Goal: Task Accomplishment & Management: Manage account settings

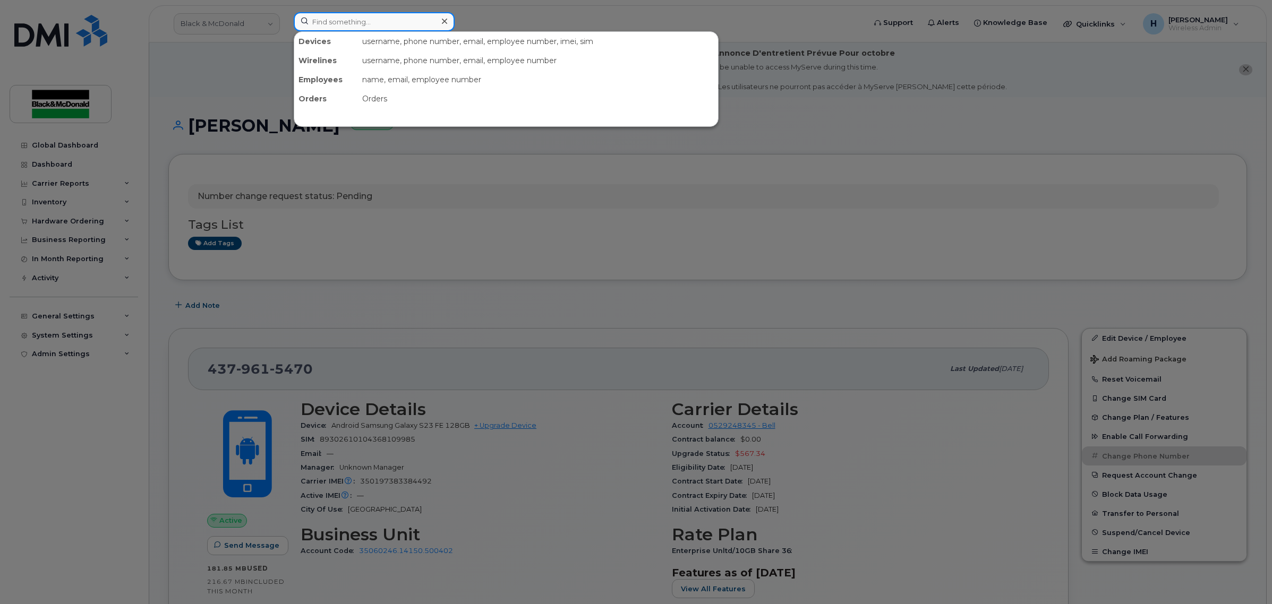
click at [396, 21] on input at bounding box center [374, 21] width 161 height 19
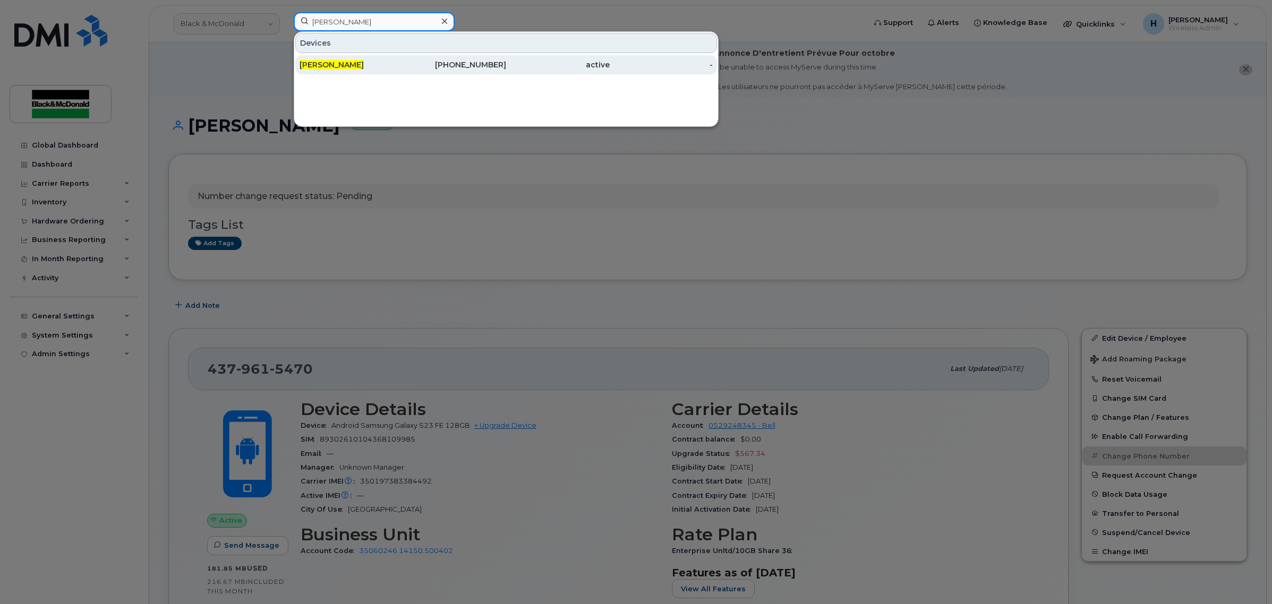
type input "[PERSON_NAME]"
click at [371, 64] on div "[PERSON_NAME]" at bounding box center [352, 64] width 104 height 11
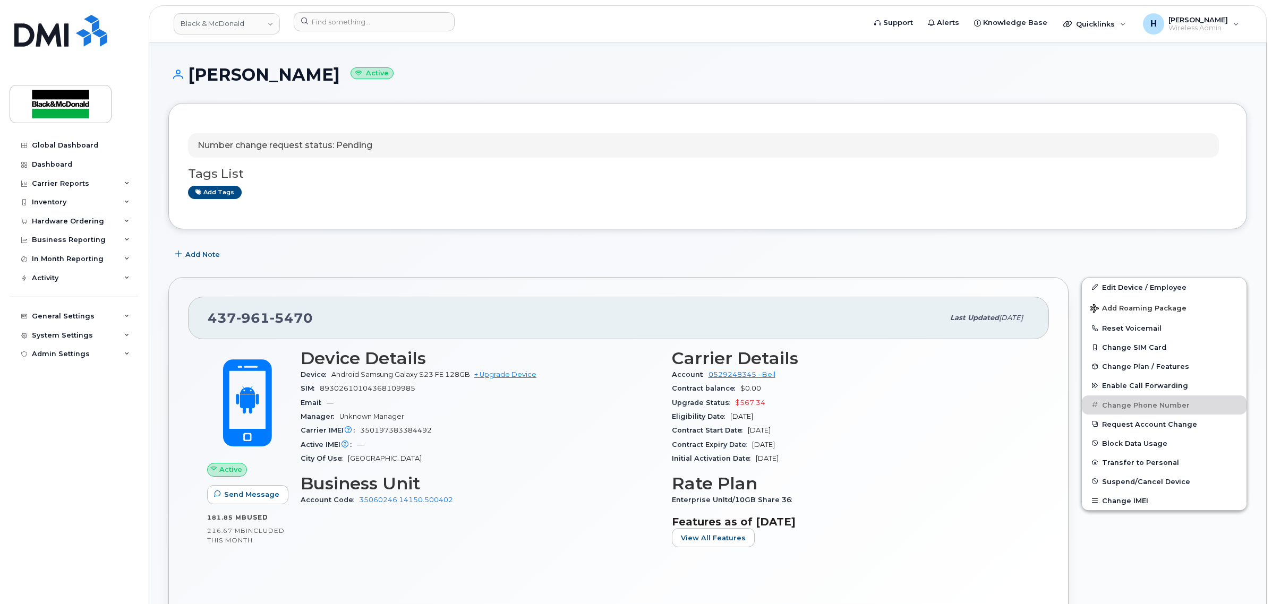
scroll to position [66, 0]
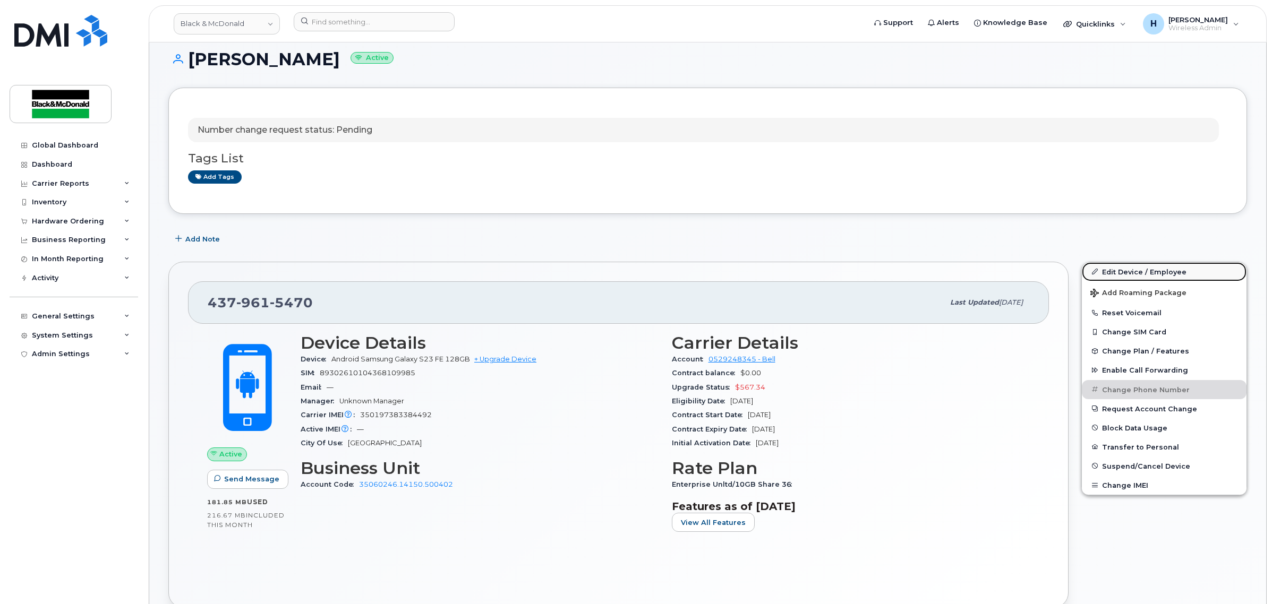
click at [1109, 269] on link "Edit Device / Employee" at bounding box center [1164, 271] width 165 height 19
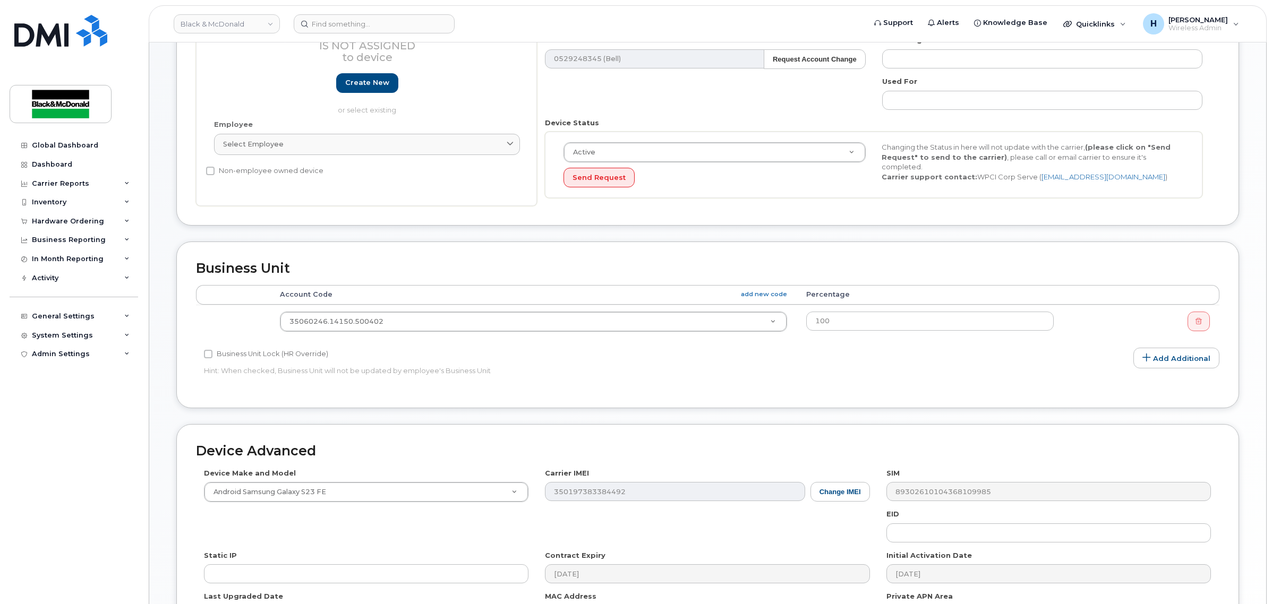
scroll to position [243, 0]
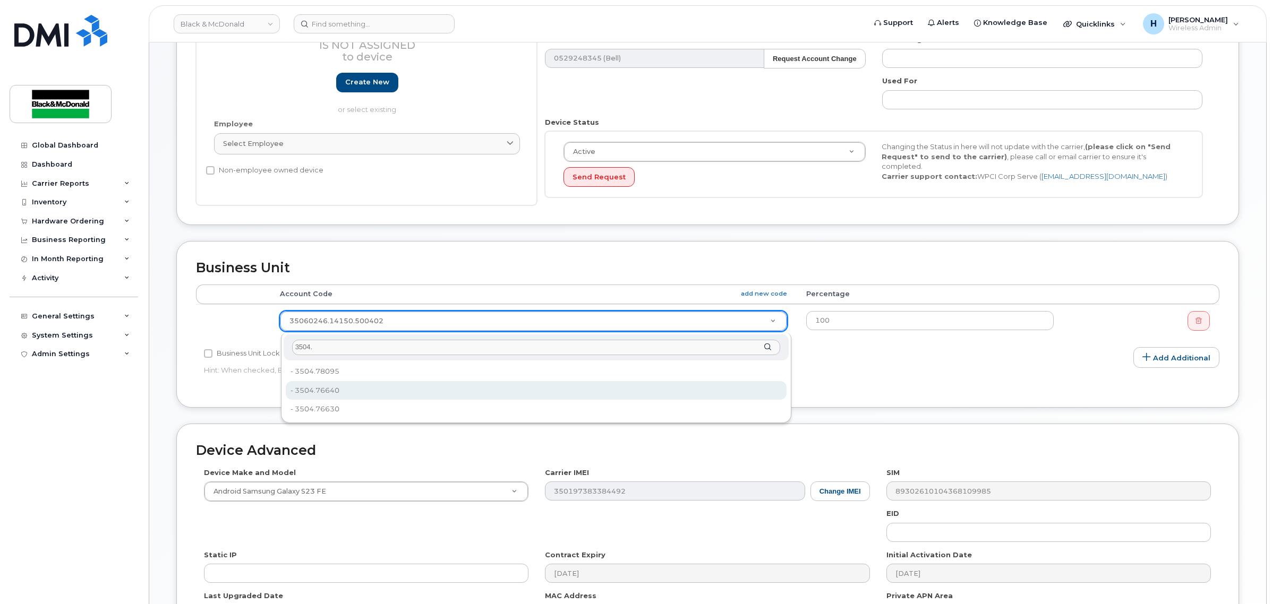
type input "3504."
type input "10875409"
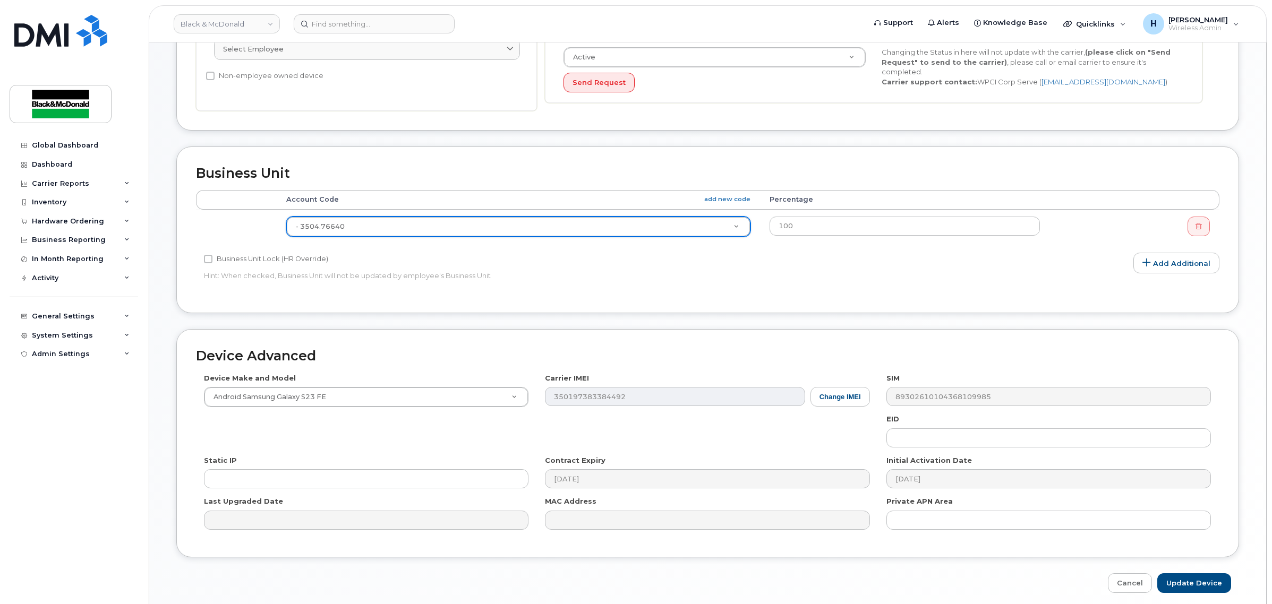
scroll to position [354, 0]
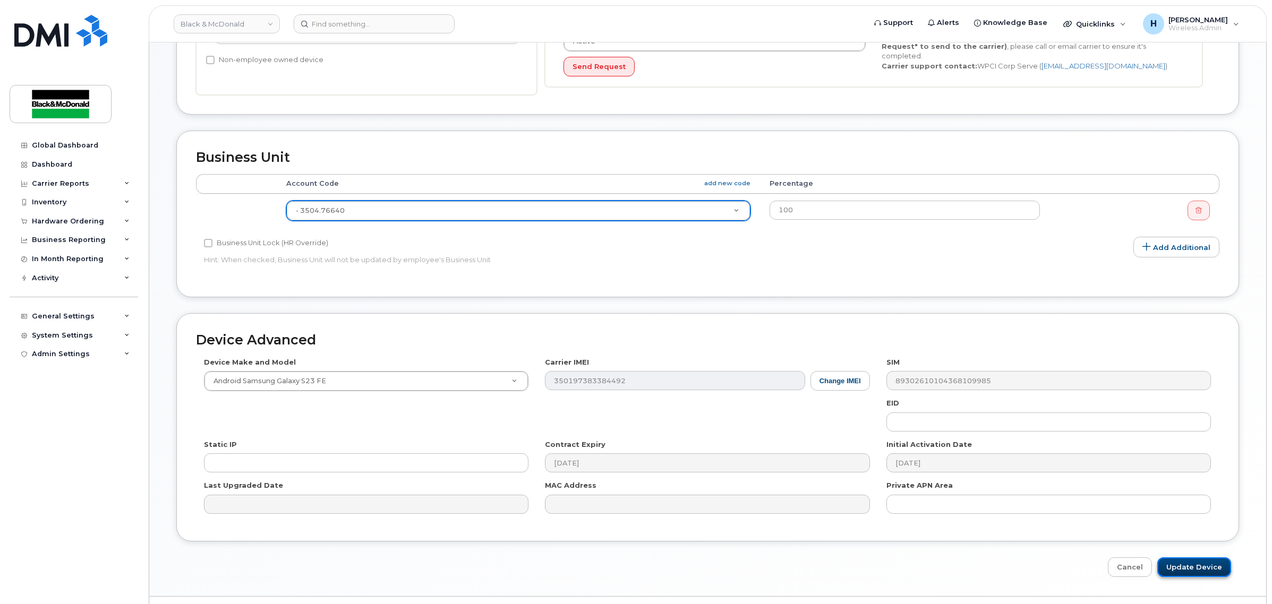
click at [1186, 566] on input "Update Device" at bounding box center [1194, 568] width 74 height 20
type input "Saving..."
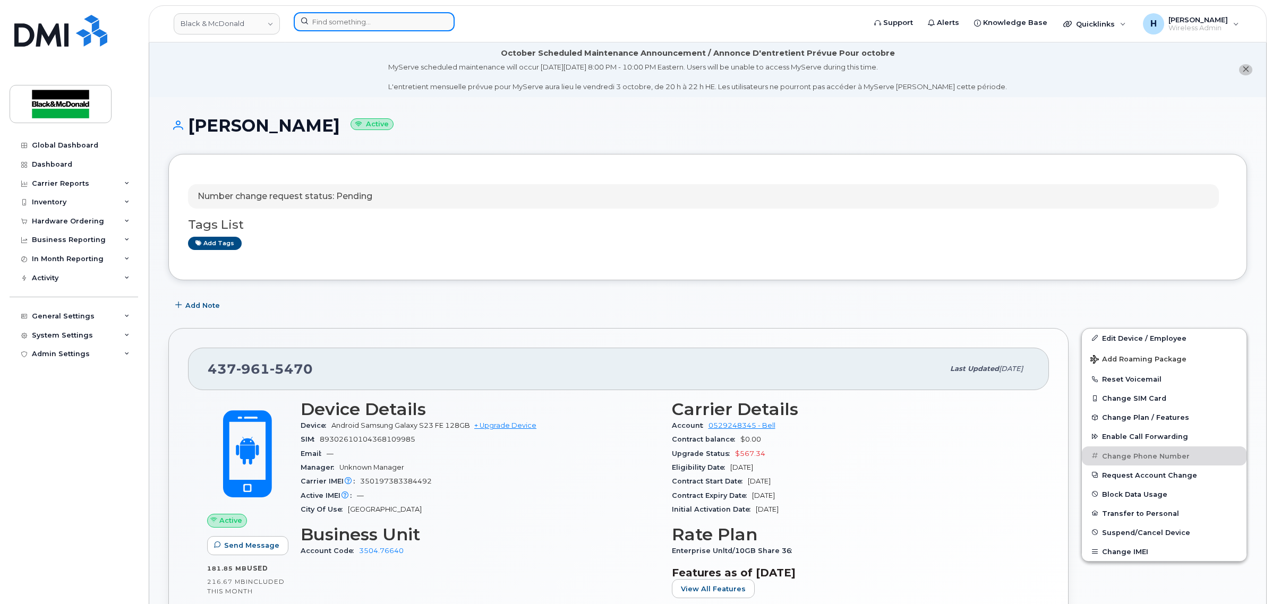
click at [374, 19] on input at bounding box center [374, 21] width 161 height 19
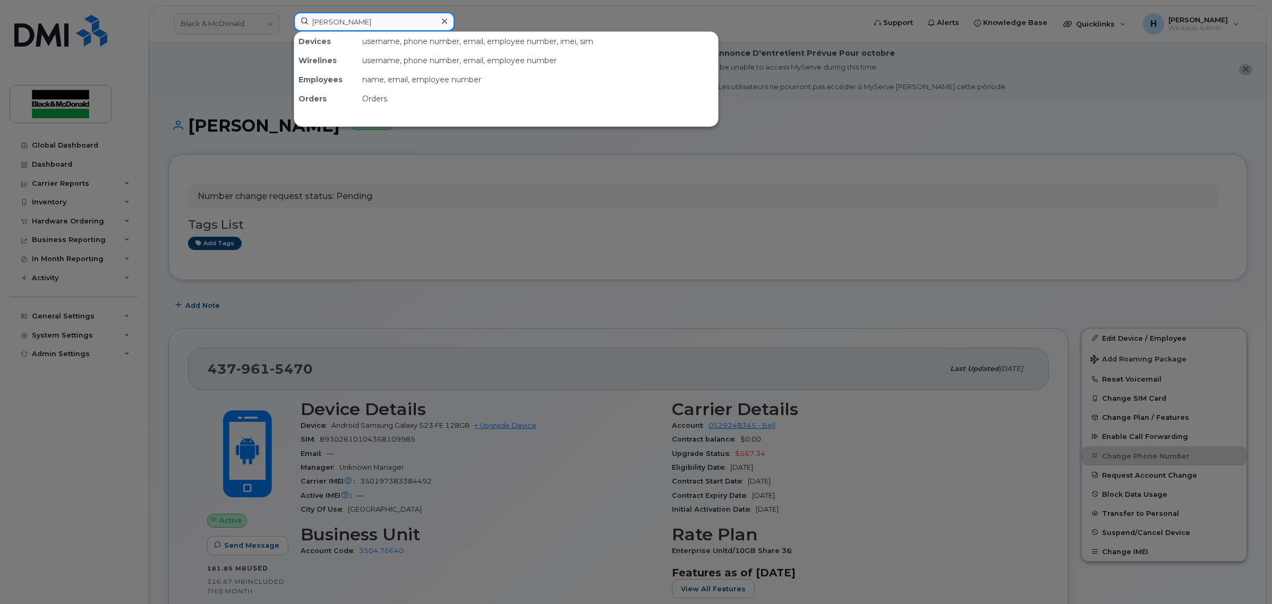
type input "clarke"
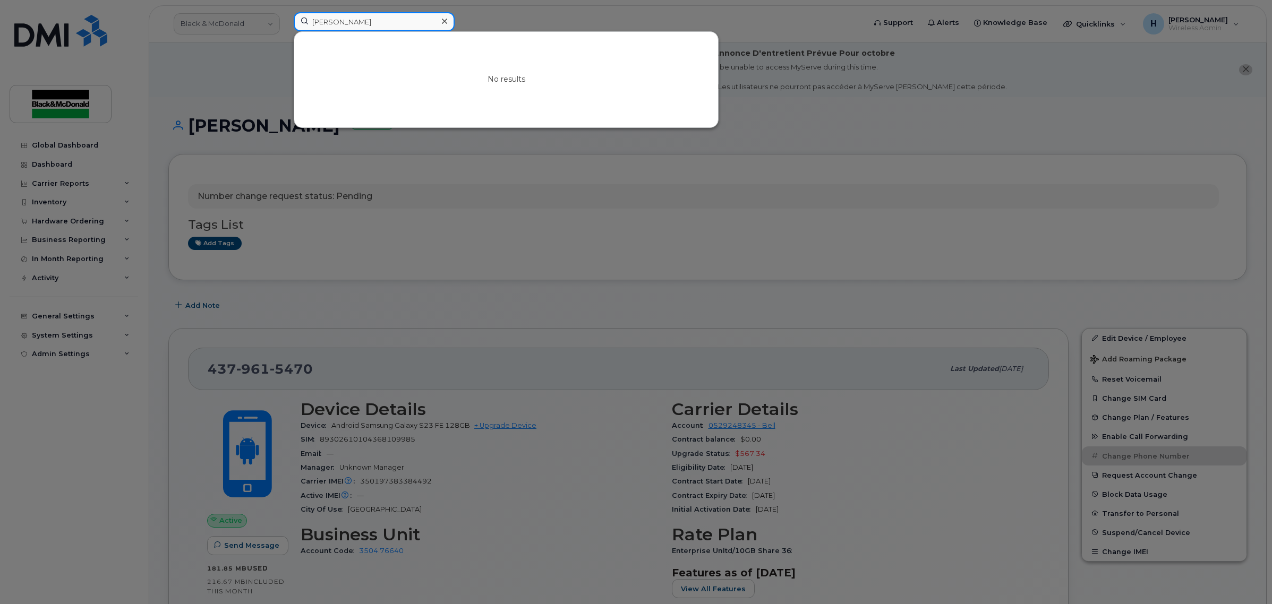
drag, startPoint x: 374, startPoint y: 19, endPoint x: 277, endPoint y: 7, distance: 98.4
click at [285, 12] on div "clarke No results" at bounding box center [576, 23] width 582 height 23
click at [366, 25] on input at bounding box center [374, 21] width 161 height 19
click at [388, 25] on input at bounding box center [374, 21] width 161 height 19
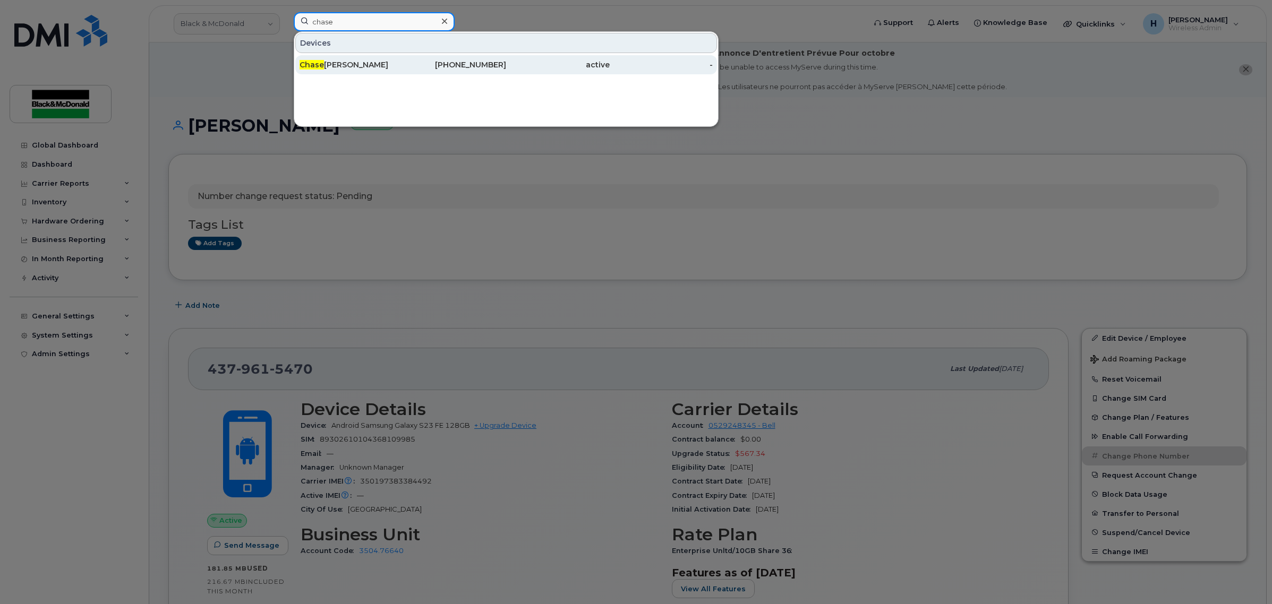
type input "chase"
click at [362, 70] on div "Chase Taylor" at bounding box center [352, 64] width 104 height 11
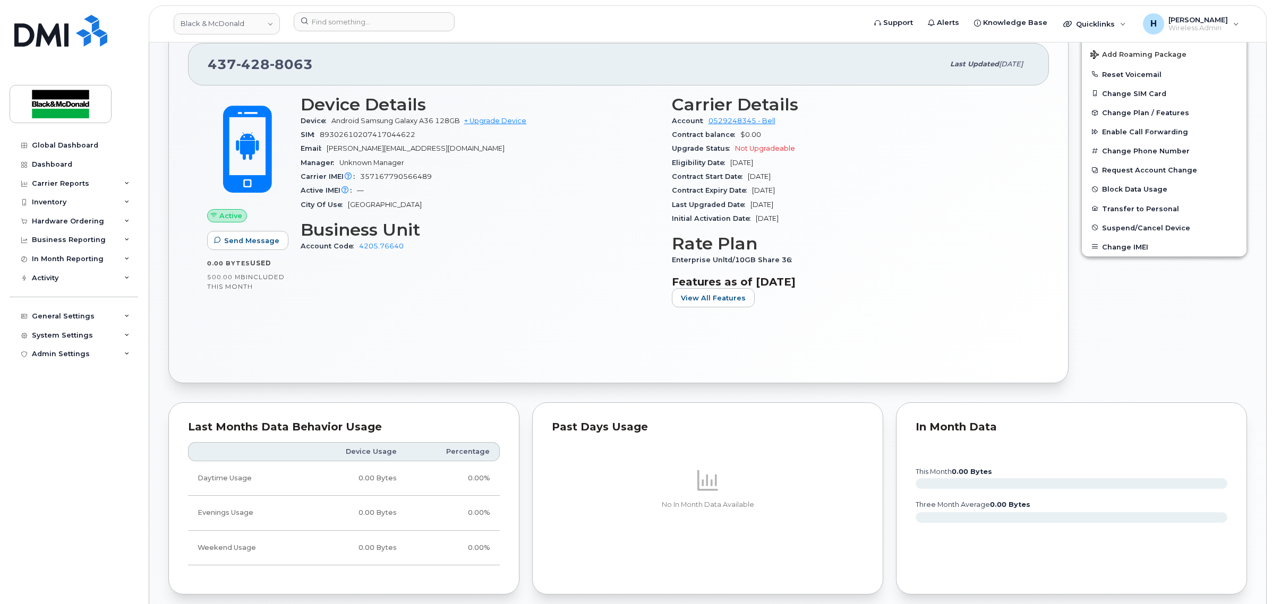
scroll to position [354, 0]
click at [489, 209] on div "City Of Use [GEOGRAPHIC_DATA]" at bounding box center [480, 206] width 358 height 14
click at [431, 24] on input at bounding box center [374, 21] width 161 height 19
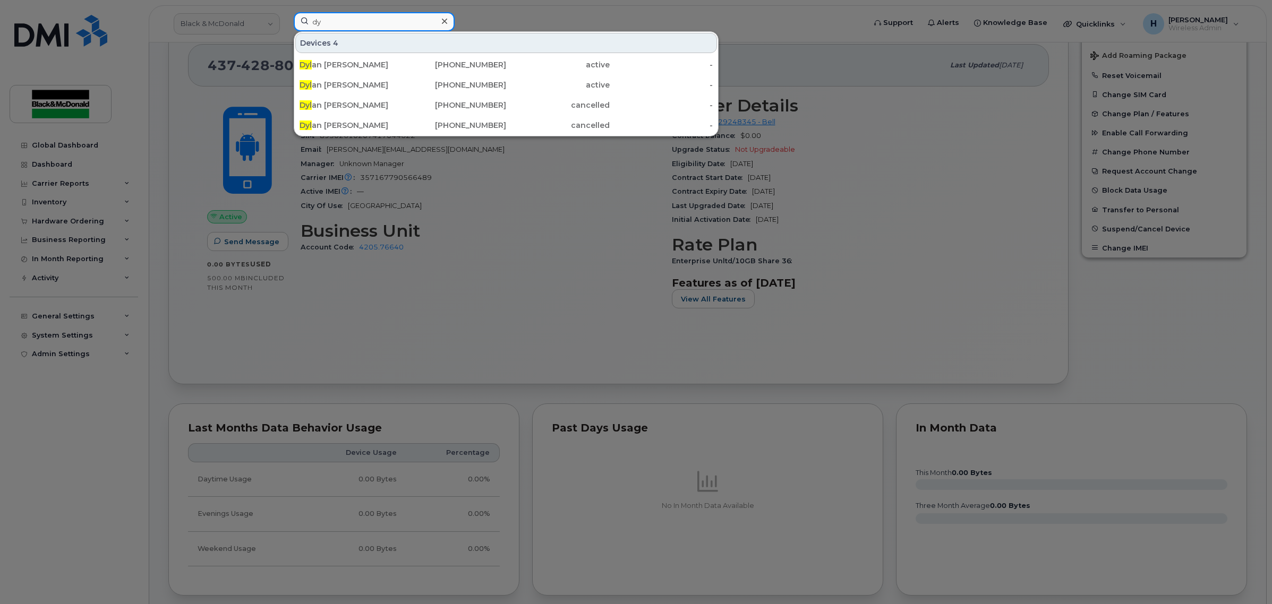
type input "d"
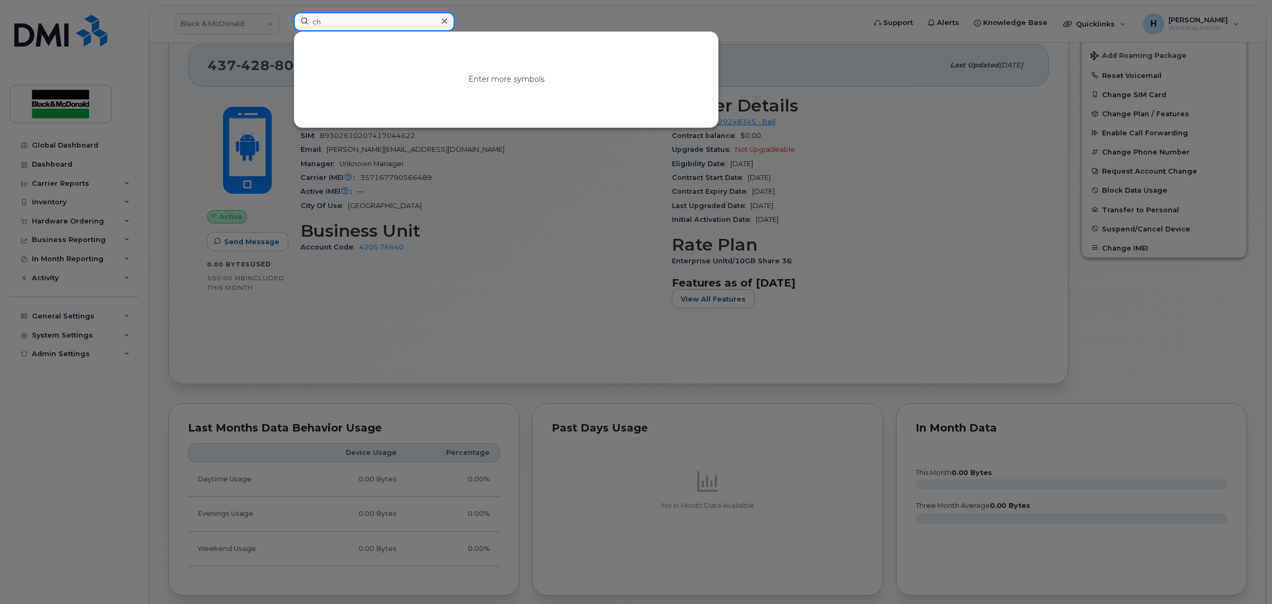
type input "c"
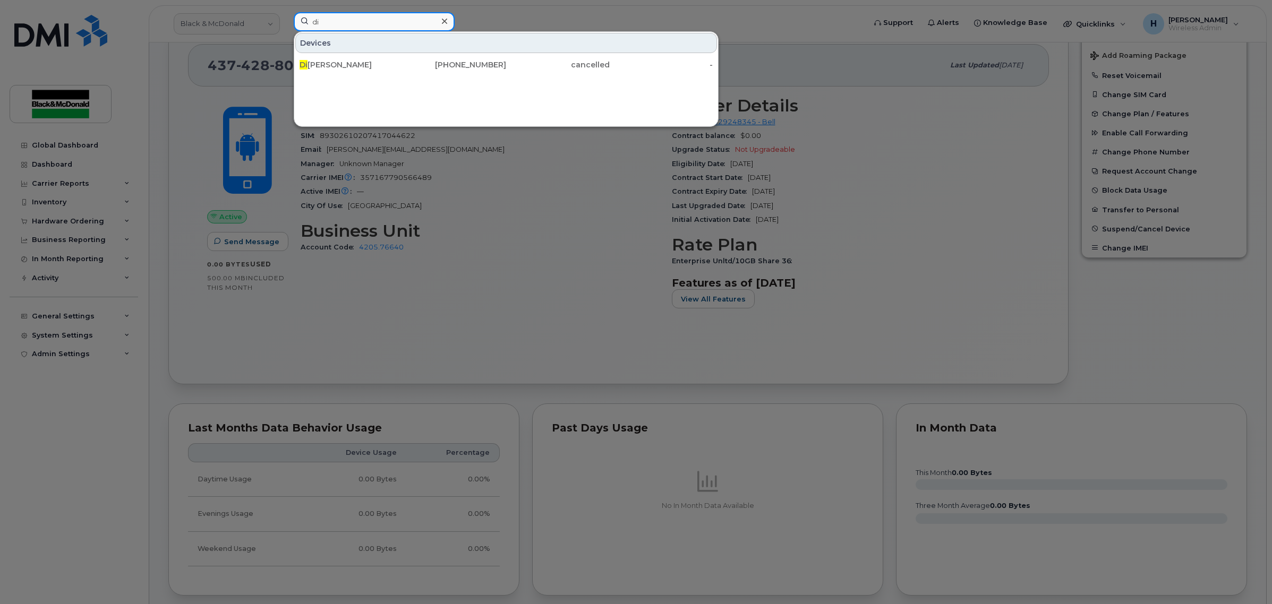
type input "d"
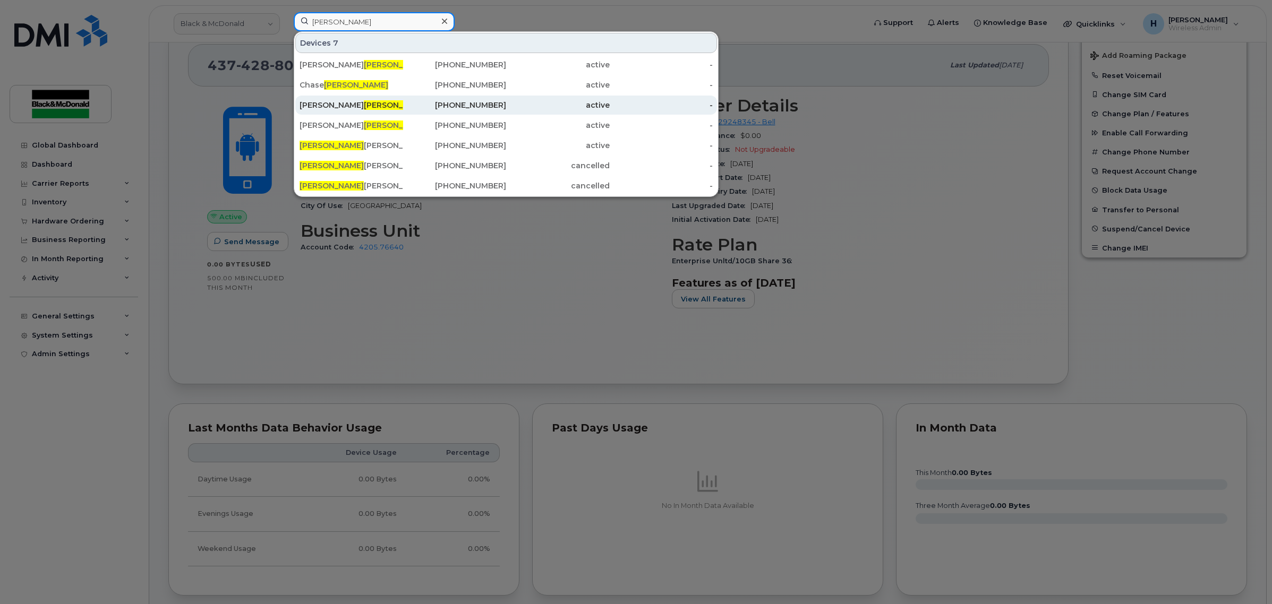
type input "taylor"
click at [364, 108] on span "Taylor" at bounding box center [396, 105] width 64 height 10
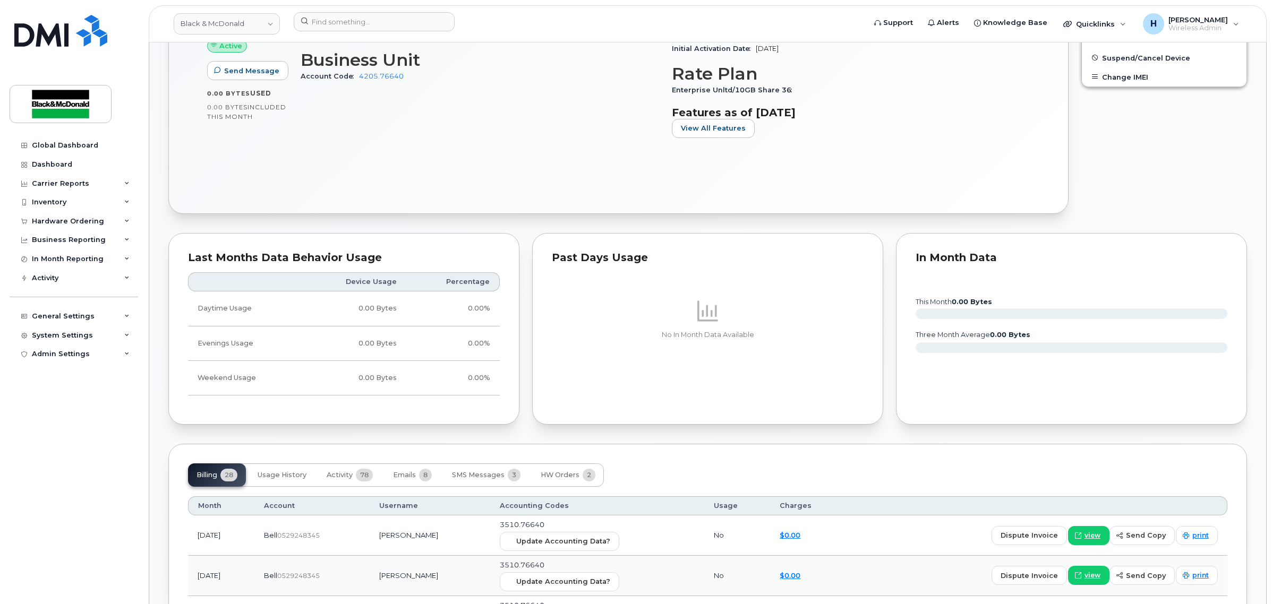
scroll to position [509, 0]
click at [354, 473] on button "Activity 78" at bounding box center [349, 474] width 63 height 23
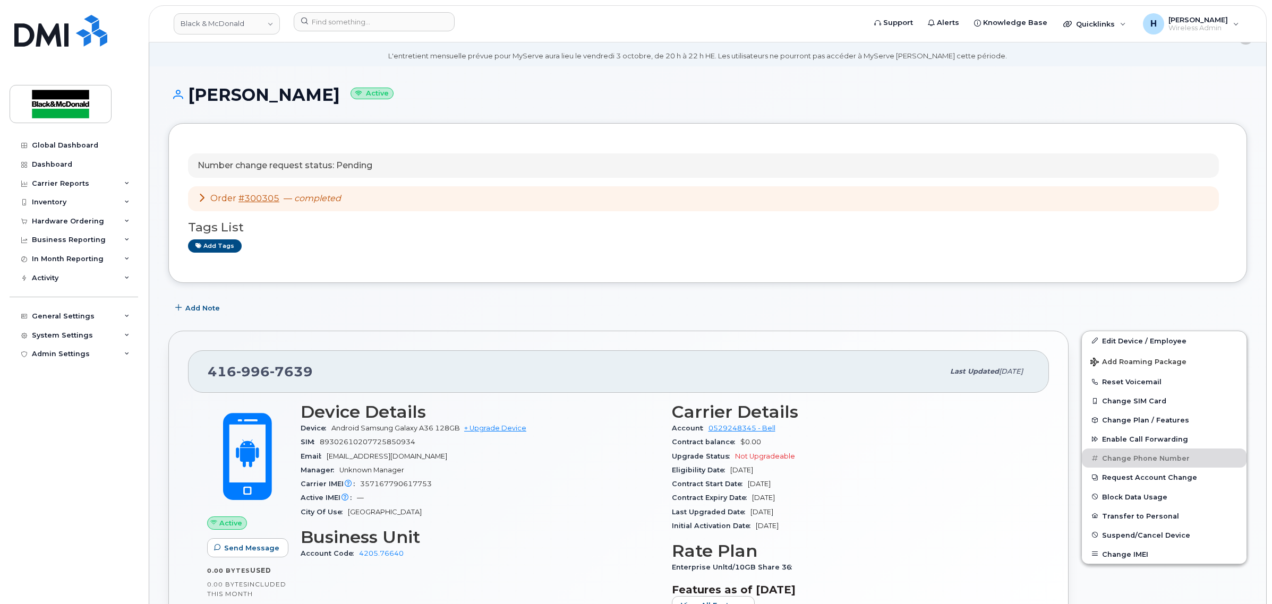
scroll to position [22, 0]
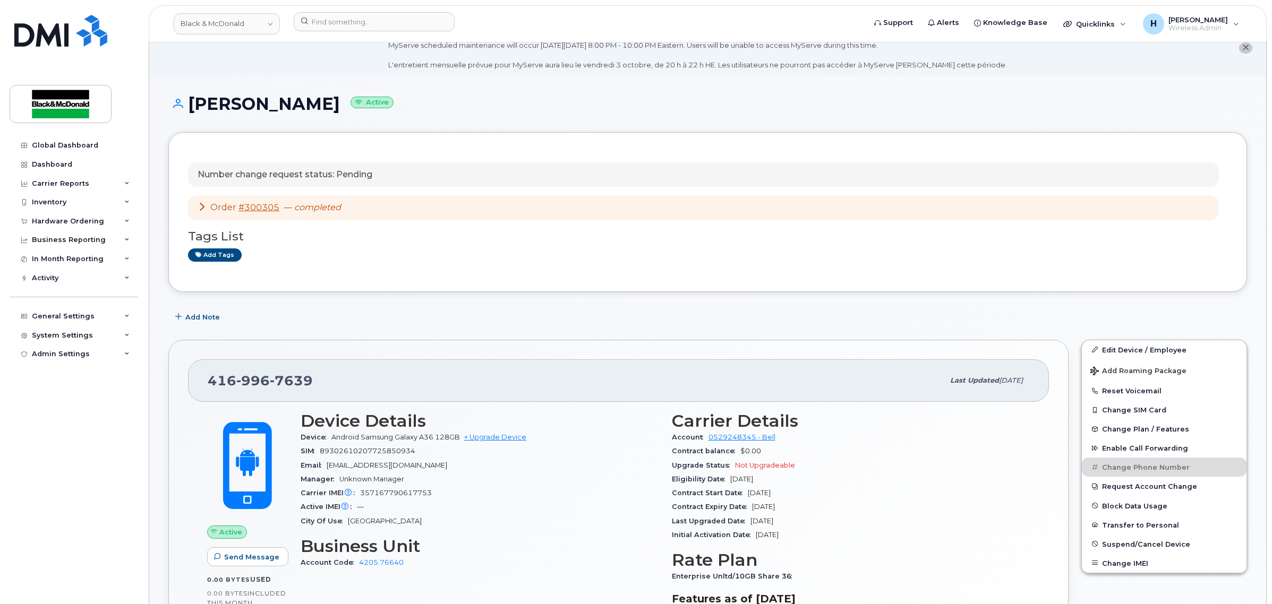
click at [545, 115] on div "Dillon Taylor Active" at bounding box center [707, 114] width 1079 height 38
click at [537, 121] on div "Dillon Taylor Active" at bounding box center [707, 114] width 1079 height 38
click at [373, 18] on input at bounding box center [374, 21] width 161 height 19
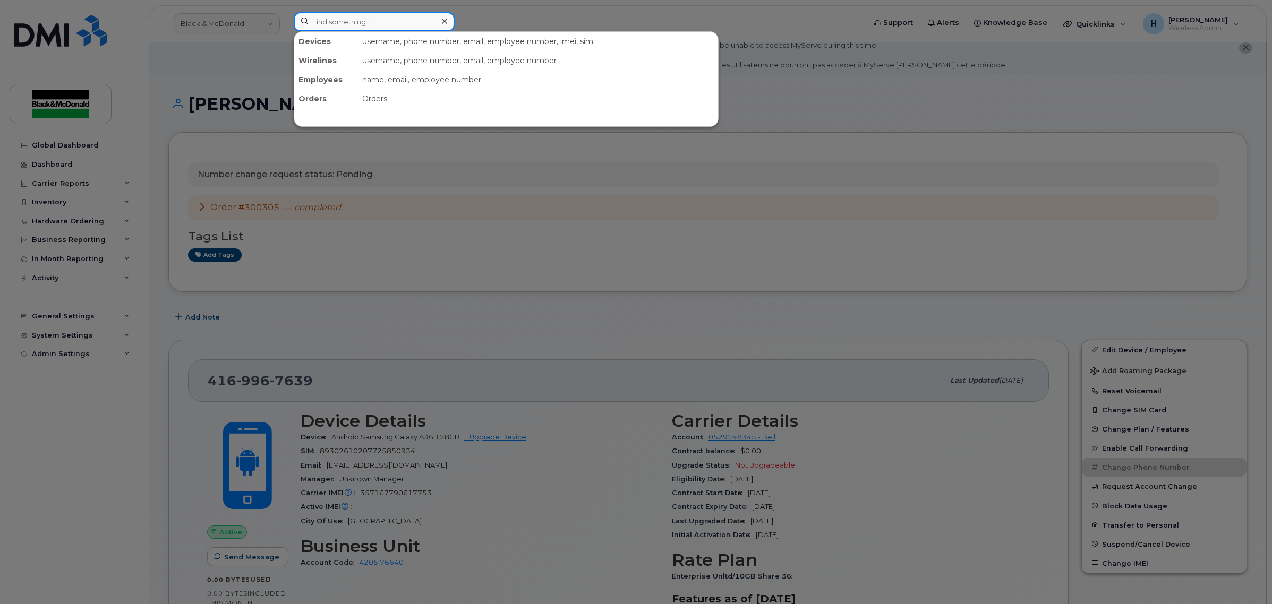
paste input "35 411616 279233 3"
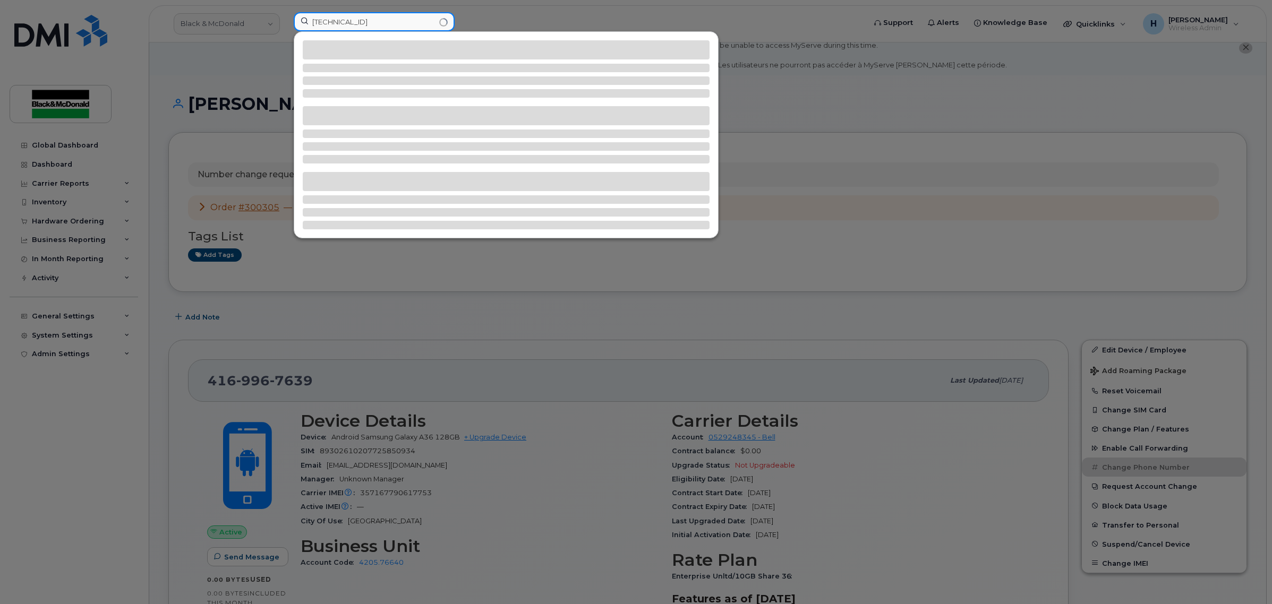
click at [383, 20] on input "35 411616 279233 3" at bounding box center [374, 21] width 161 height 19
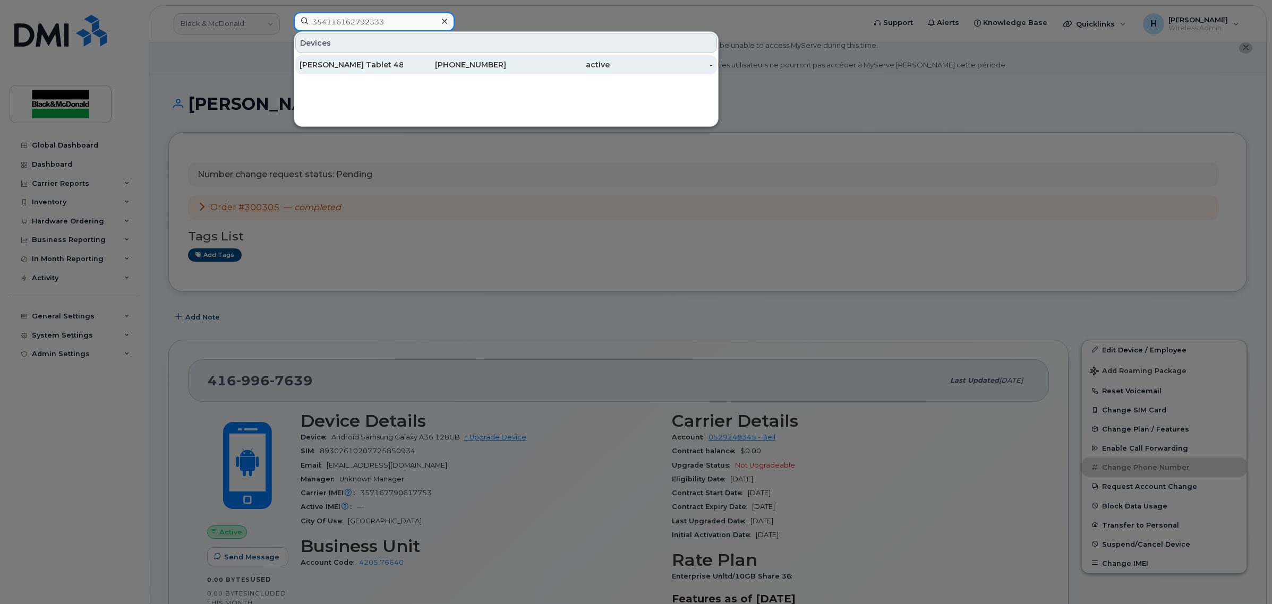
type input "354116162792333"
click at [433, 67] on div "226-788-9838" at bounding box center [455, 64] width 104 height 11
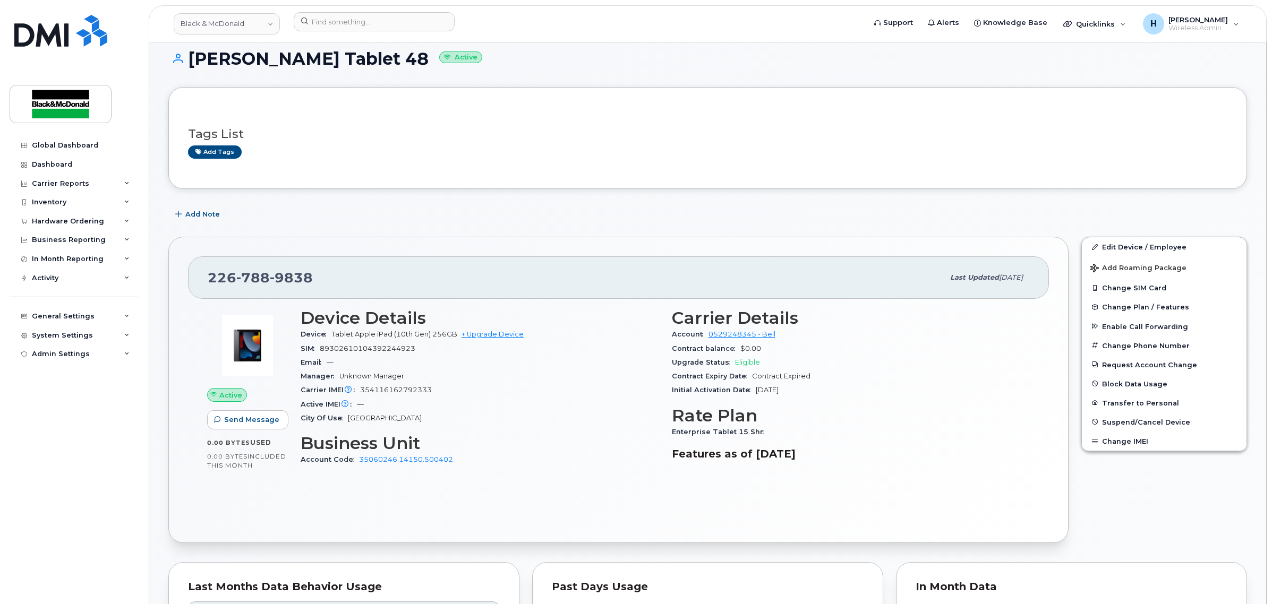
scroll to position [66, 0]
click at [545, 264] on div "[PHONE_NUMBER] Last updated [DATE]" at bounding box center [618, 278] width 861 height 42
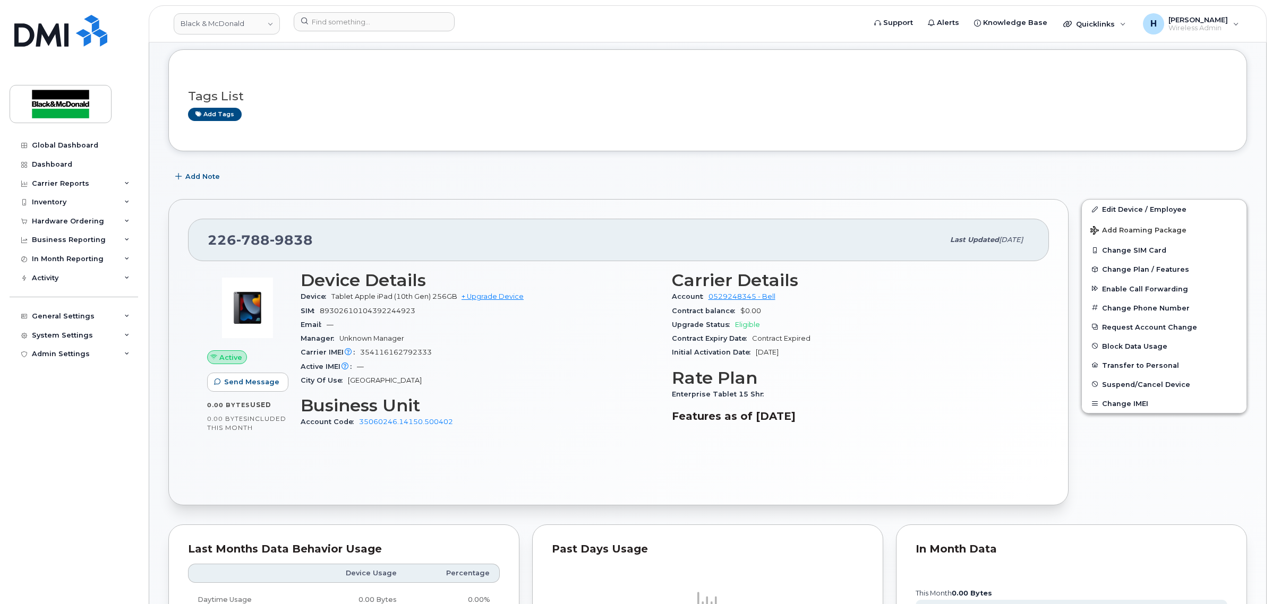
scroll to position [110, 0]
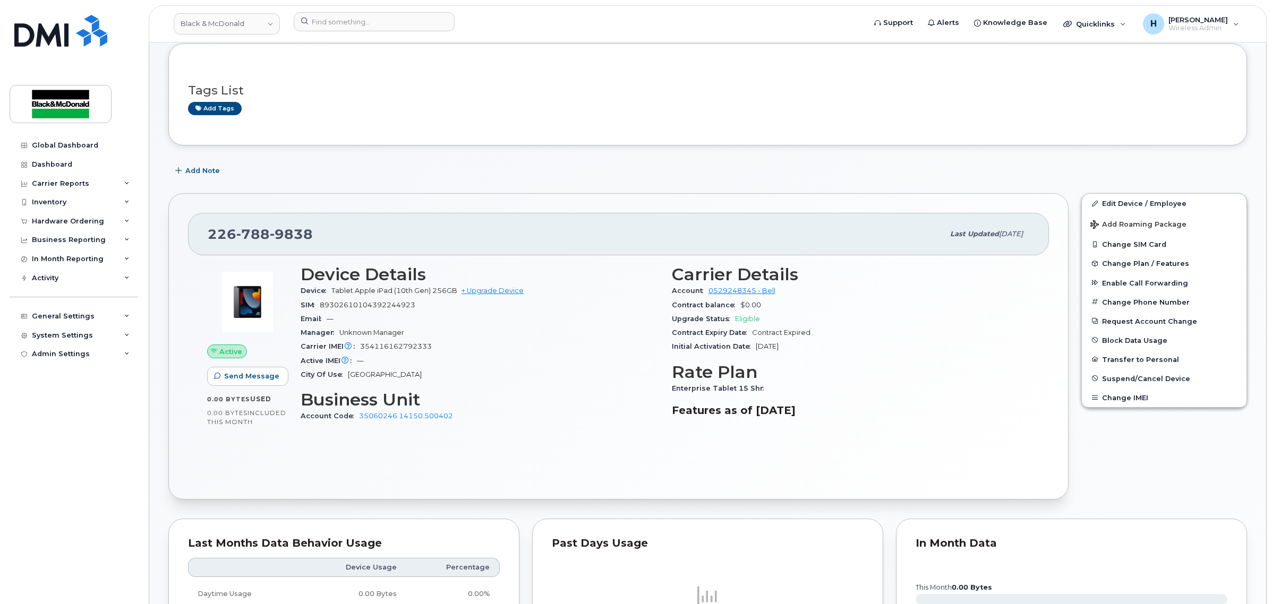
click at [876, 176] on div "Add Note" at bounding box center [707, 170] width 1079 height 19
click at [1105, 197] on link "Edit Device / Employee" at bounding box center [1164, 203] width 165 height 19
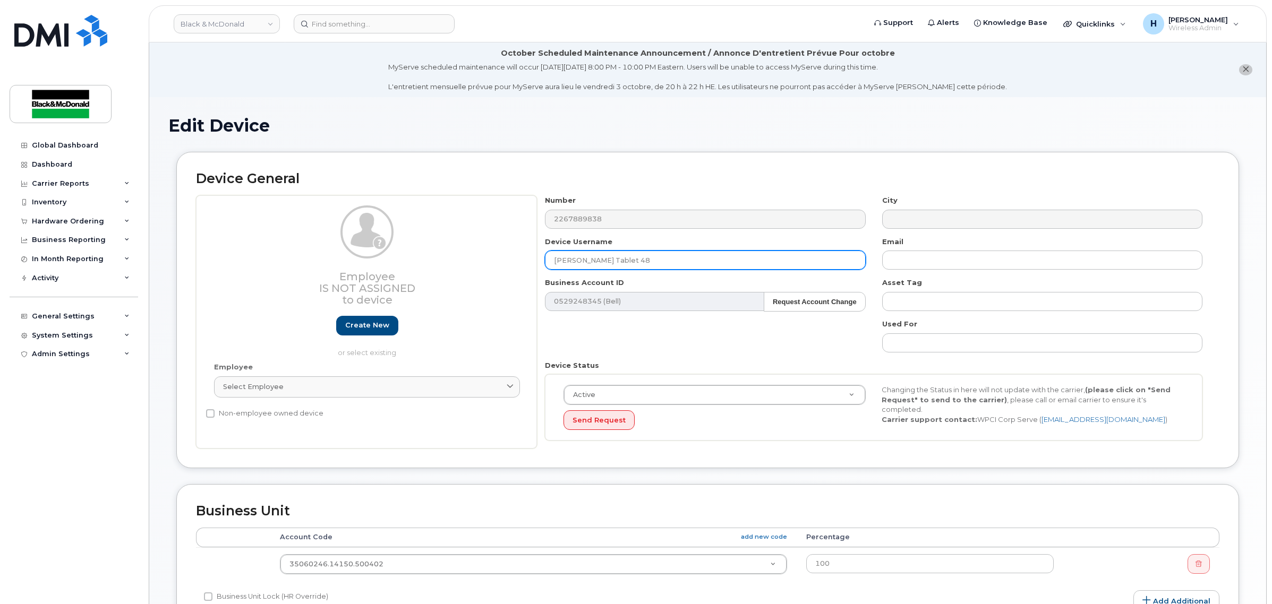
drag, startPoint x: 668, startPoint y: 261, endPoint x: 283, endPoint y: 260, distance: 385.0
click at [283, 260] on div "Employee Is not assigned to device Create new or select existing Employee Selec…" at bounding box center [707, 321] width 1023 height 253
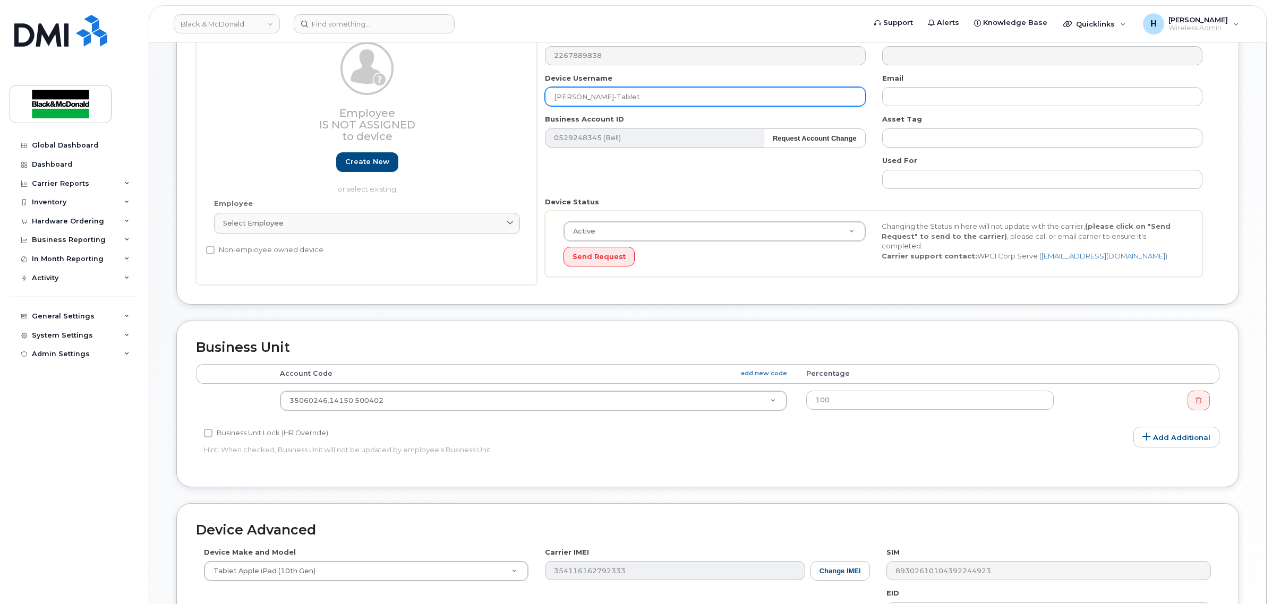
scroll to position [199, 0]
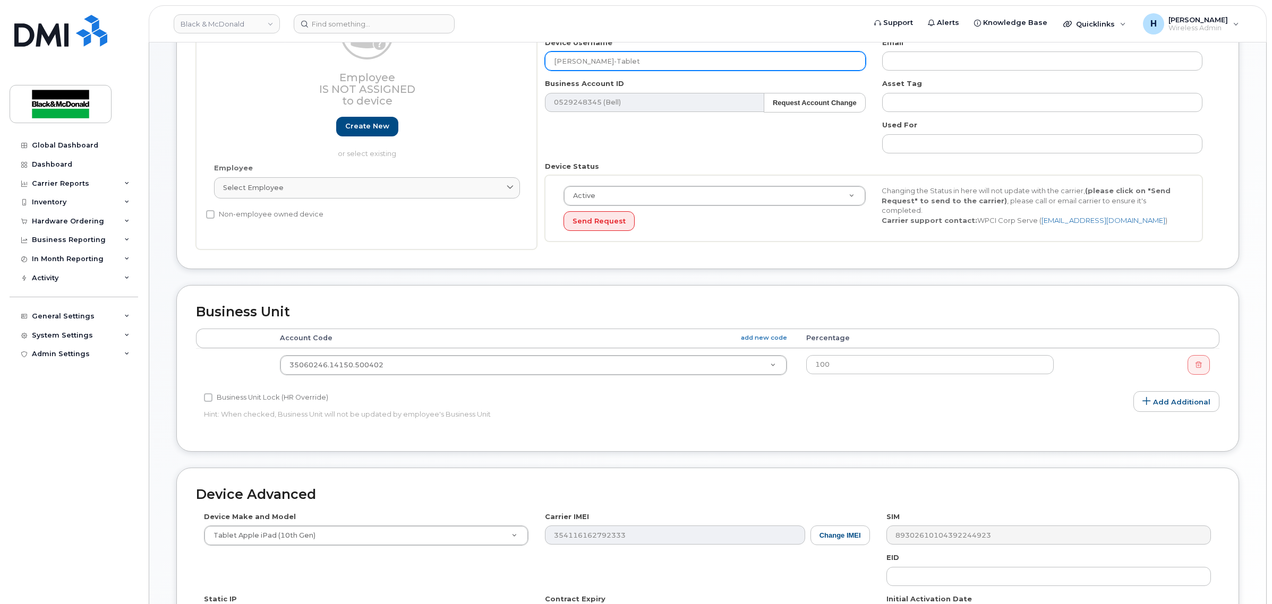
type input "[PERSON_NAME]-Tablet"
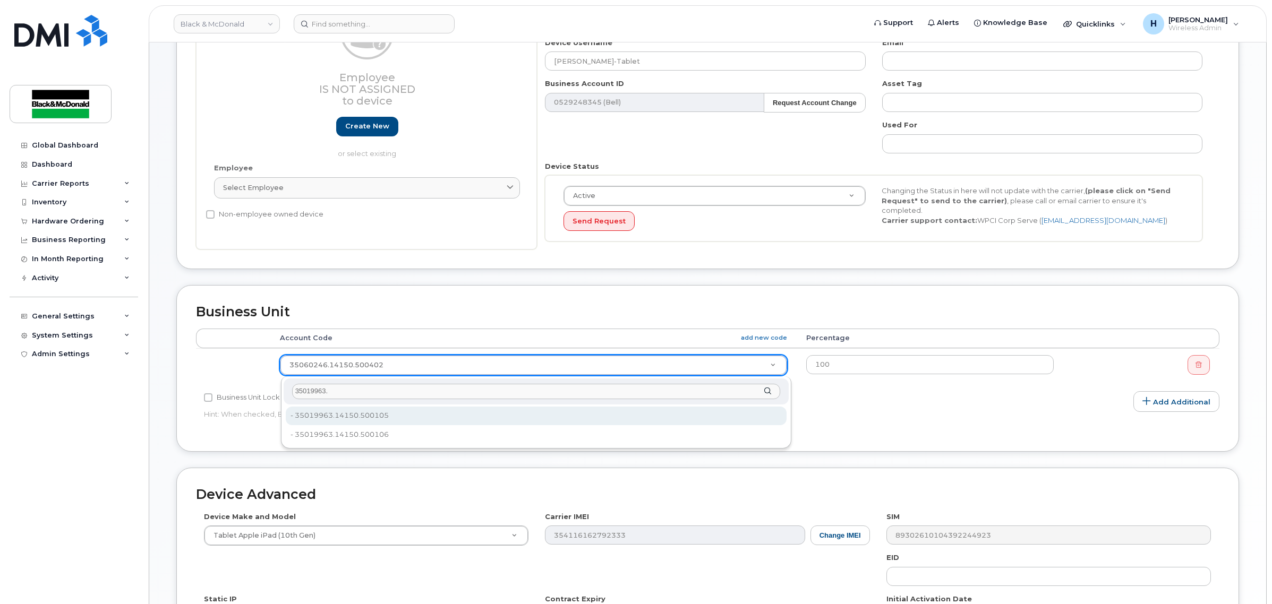
type input "35019963."
type input "36022383"
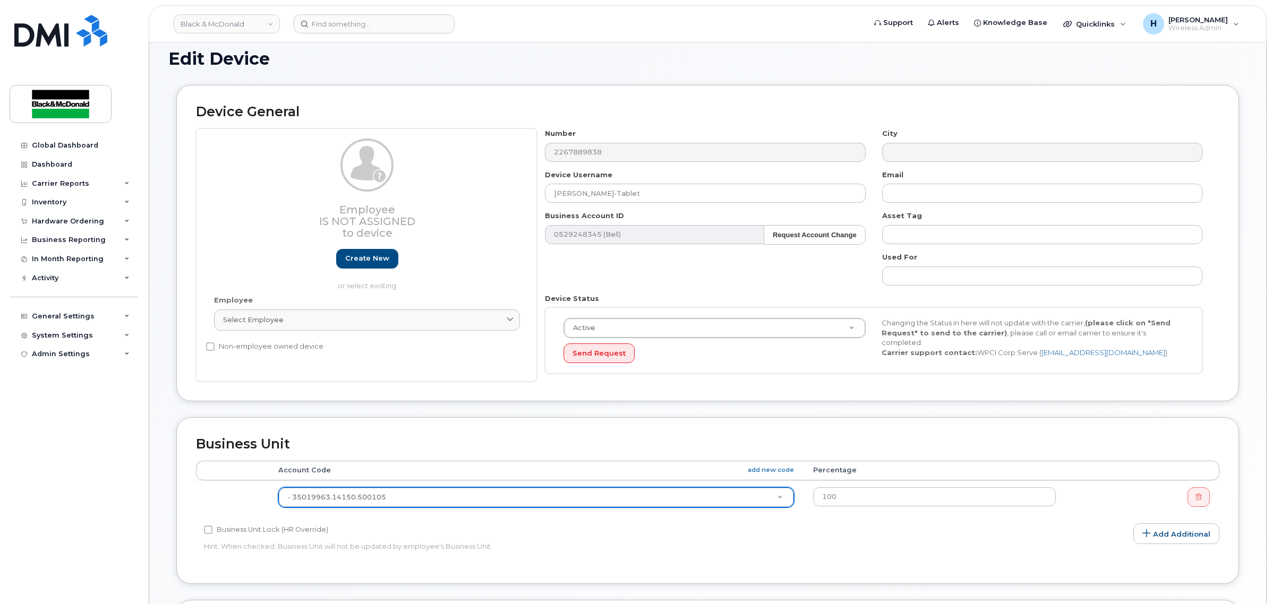
scroll to position [0, 0]
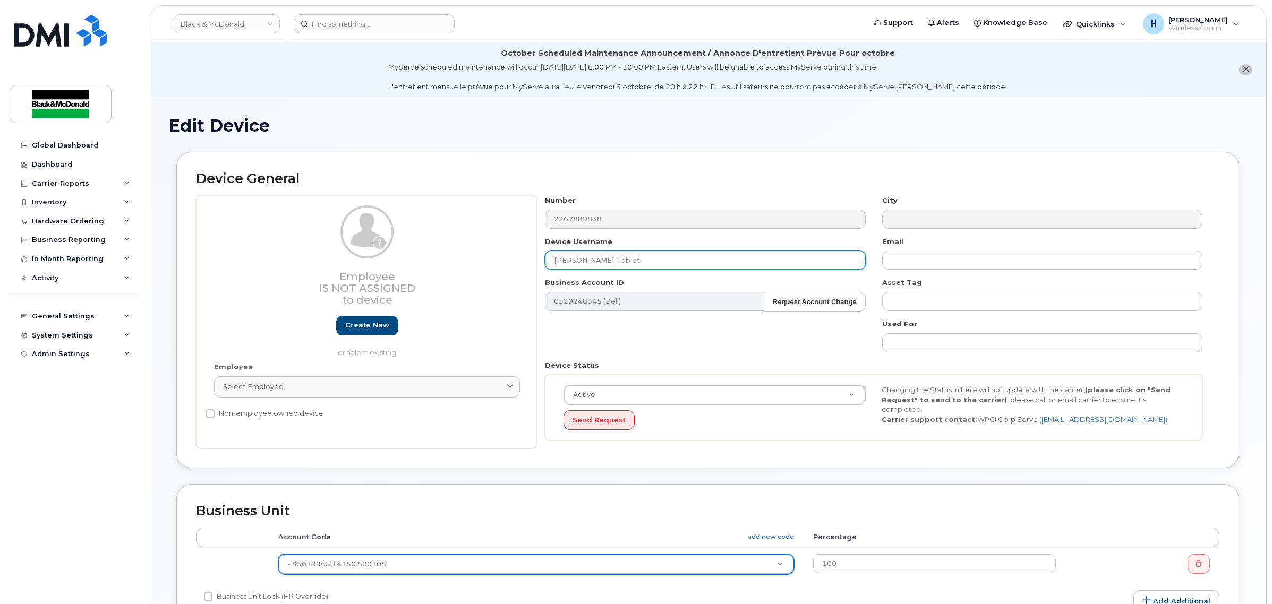
click at [705, 256] on input "[PERSON_NAME]-Tablet" at bounding box center [705, 260] width 320 height 19
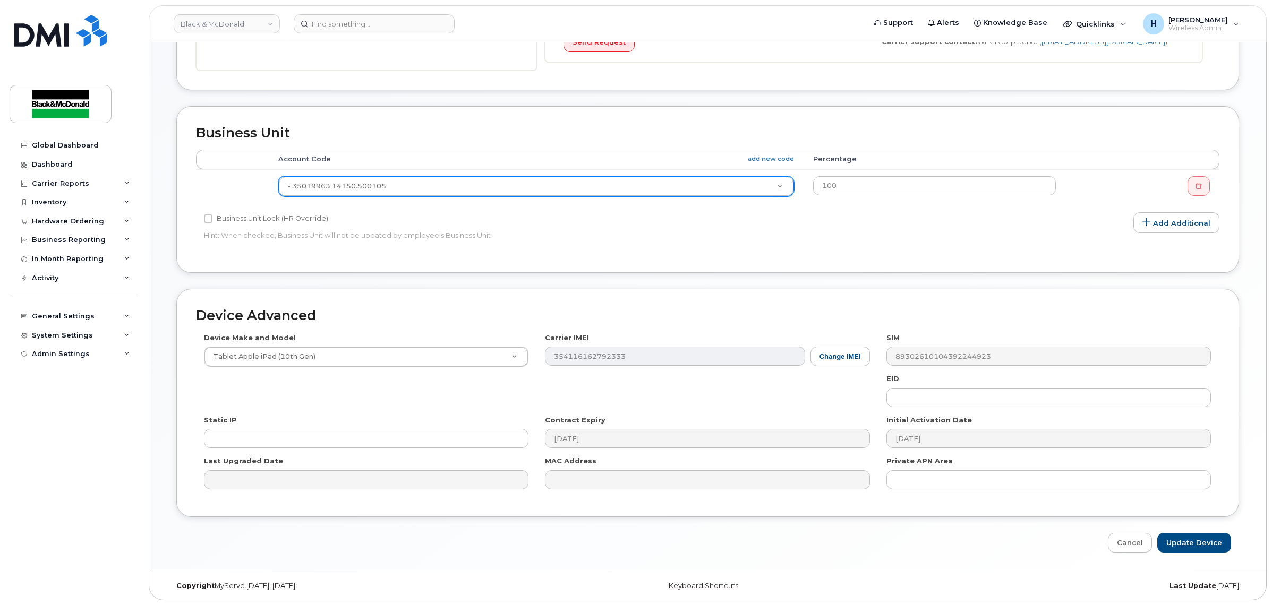
scroll to position [381, 0]
click at [1185, 537] on input "Update Device" at bounding box center [1194, 542] width 74 height 20
type input "Saving..."
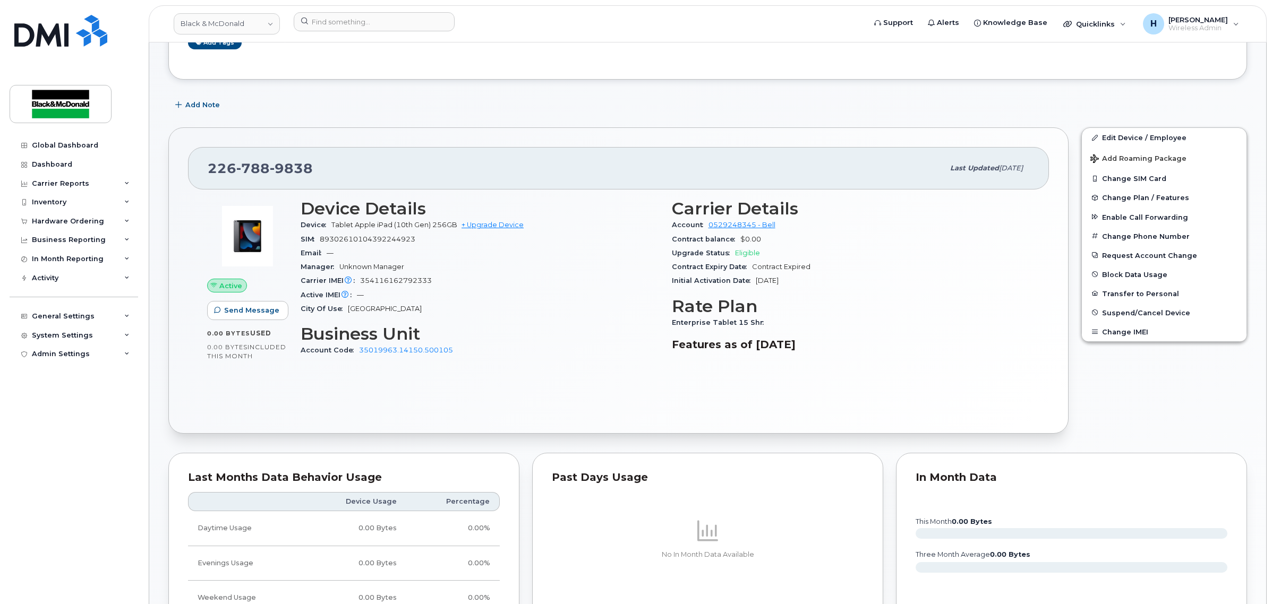
scroll to position [177, 0]
click at [519, 100] on div "Add Note" at bounding box center [707, 104] width 1079 height 19
click at [372, 20] on input at bounding box center [374, 21] width 161 height 19
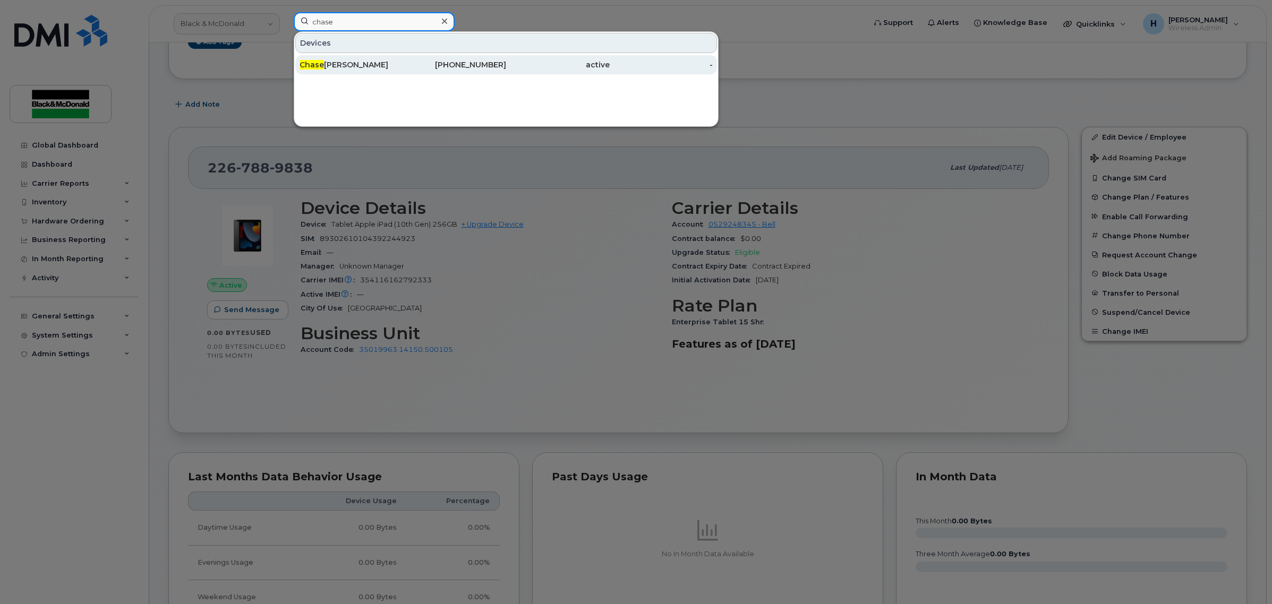
type input "chase"
click at [363, 68] on div "[PERSON_NAME]" at bounding box center [352, 64] width 104 height 11
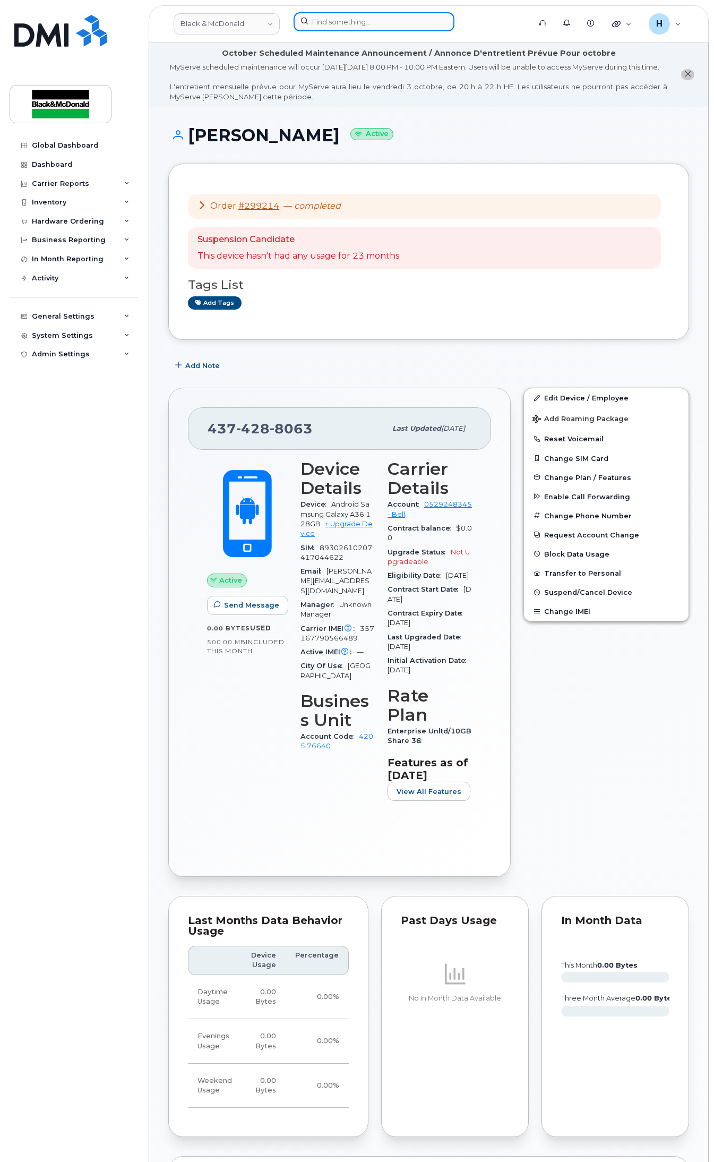
click at [327, 19] on input at bounding box center [374, 21] width 161 height 19
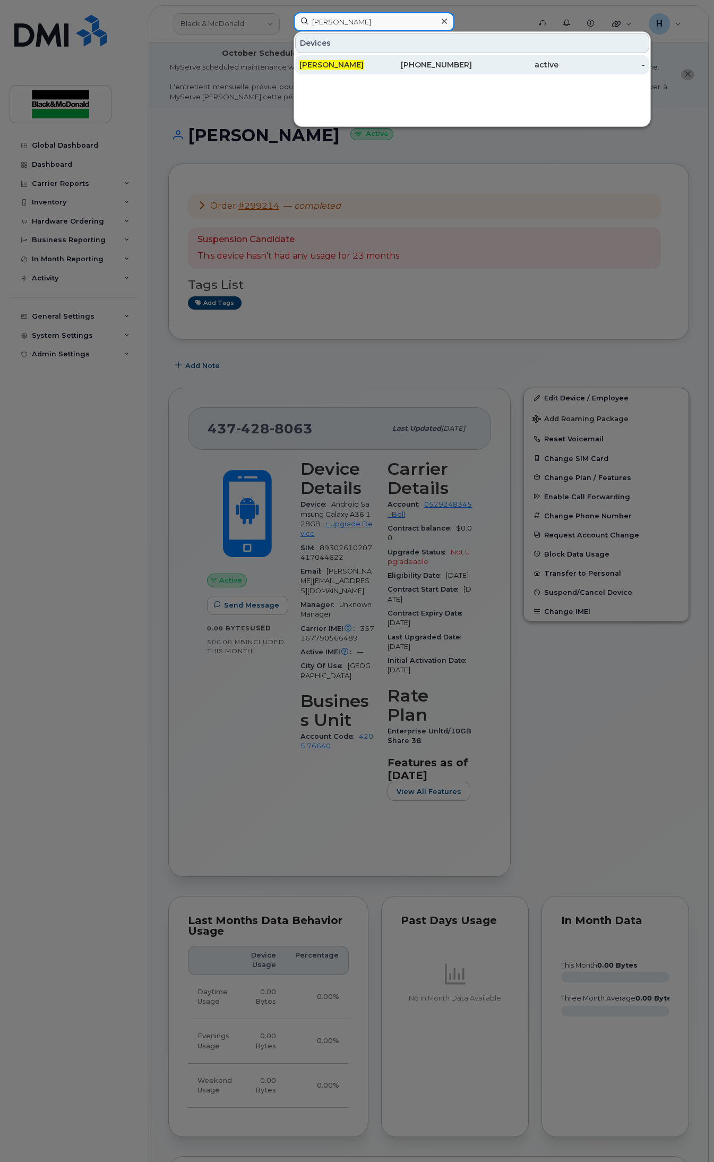
type input "dillon taylor"
click at [364, 57] on div "[PERSON_NAME]" at bounding box center [343, 64] width 87 height 19
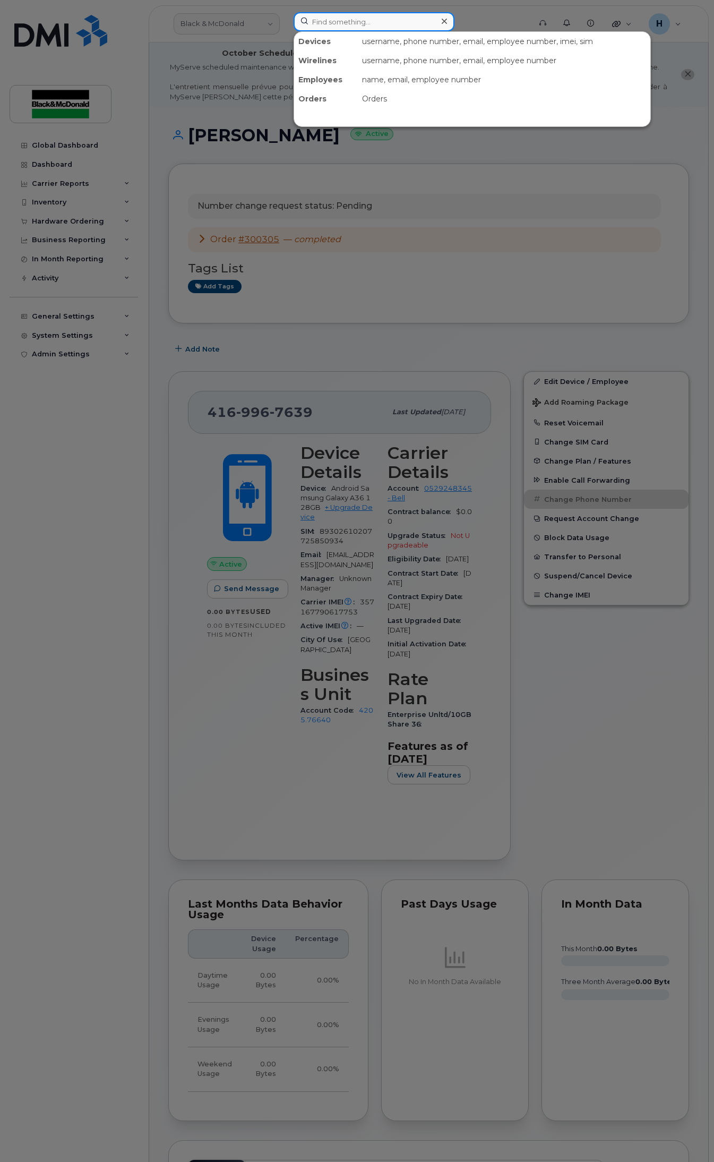
click at [334, 23] on input at bounding box center [374, 21] width 161 height 19
click at [115, 416] on div at bounding box center [357, 581] width 714 height 1162
